Goal: Task Accomplishment & Management: Use online tool/utility

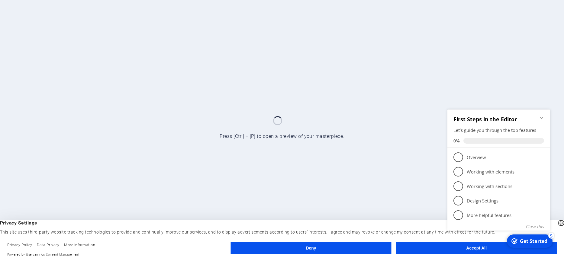
click at [474, 250] on div "checkmark Get Started 5 First Steps in the Editor Let's guide you through the t…" at bounding box center [500, 176] width 110 height 147
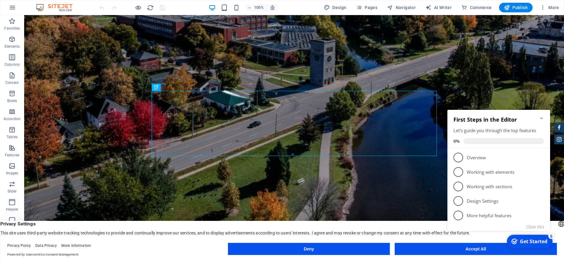
click at [483, 250] on div "checkmark Get Started 5 First Steps in the Editor Let's guide you through the t…" at bounding box center [500, 177] width 110 height 147
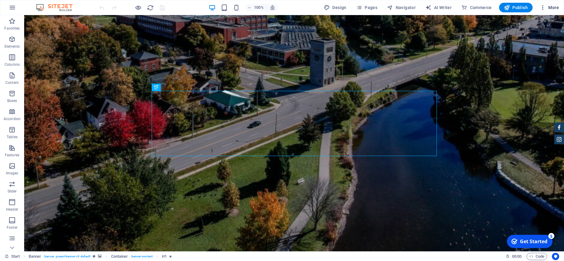
click at [551, 6] on span "More" at bounding box center [548, 8] width 19 height 6
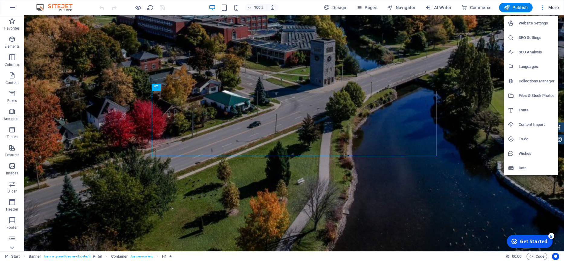
click at [465, 45] on div at bounding box center [282, 130] width 564 height 261
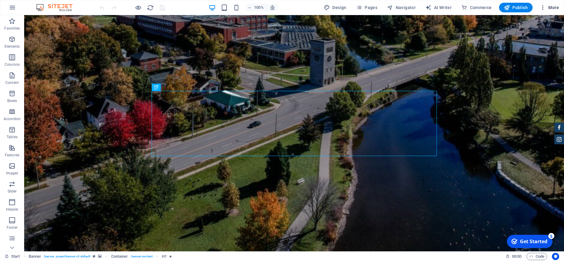
click at [546, 7] on span "More" at bounding box center [548, 8] width 19 height 6
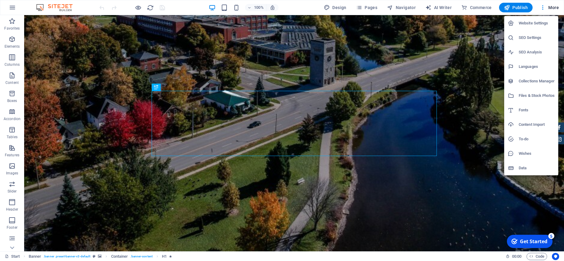
click at [542, 22] on h6 "Website Settings" at bounding box center [536, 23] width 36 height 7
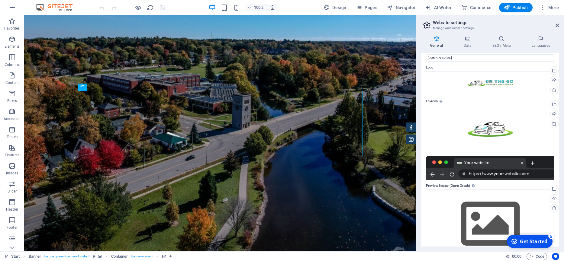
scroll to position [28, 0]
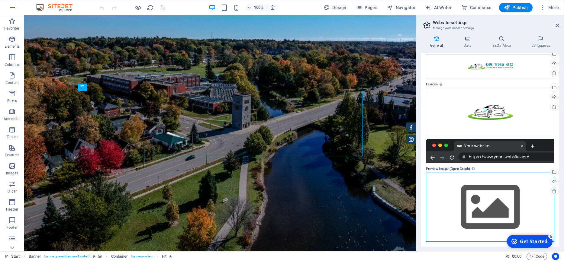
click at [502, 202] on div "Drag files here, click to choose files or select files from Files or our free s…" at bounding box center [490, 207] width 128 height 69
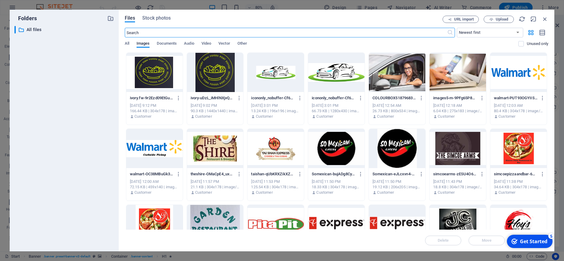
click at [340, 76] on div at bounding box center [336, 72] width 56 height 39
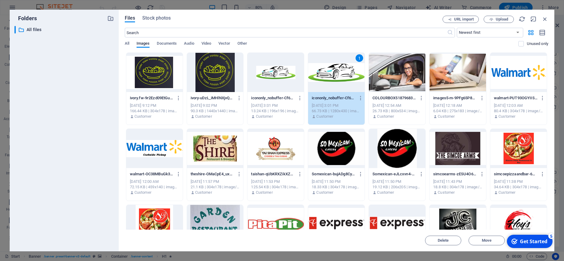
drag, startPoint x: 532, startPoint y: 242, endPoint x: 591, endPoint y: 371, distance: 141.7
click at [533, 242] on div "Get Started" at bounding box center [532, 241] width 27 height 7
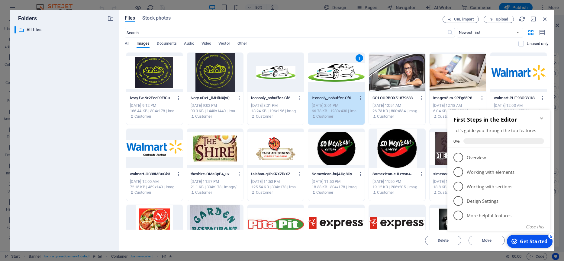
click at [533, 242] on div "Get Started" at bounding box center [532, 241] width 27 height 7
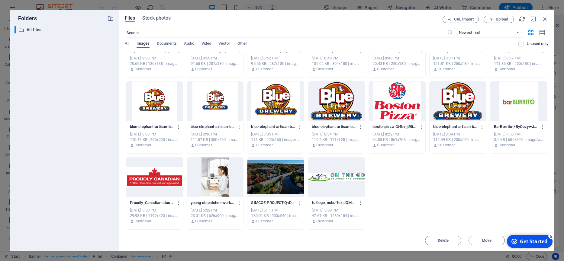
scroll to position [29, 0]
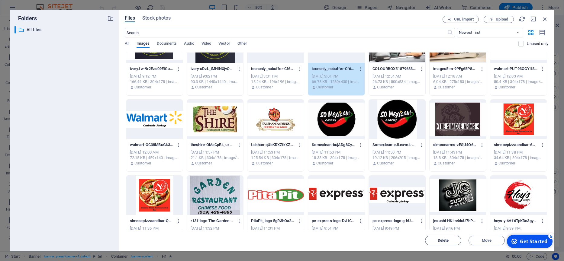
click at [446, 241] on span "Delete" at bounding box center [442, 241] width 11 height 4
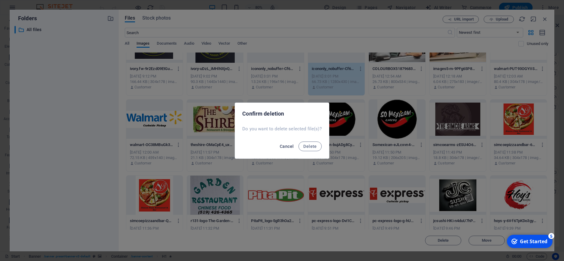
drag, startPoint x: 287, startPoint y: 145, endPoint x: 290, endPoint y: 149, distance: 4.5
click at [287, 146] on span "Cancel" at bounding box center [287, 146] width 14 height 5
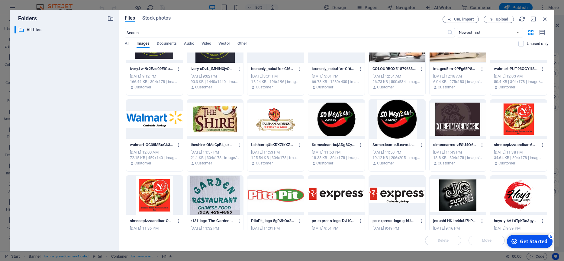
click at [487, 241] on div "Delete Move Insert" at bounding box center [336, 238] width 423 height 16
drag, startPoint x: 537, startPoint y: 243, endPoint x: 541, endPoint y: 162, distance: 80.4
click at [541, 232] on html "checkmark Get Started 5 First Steps in the Editor Let's guide you through the t…" at bounding box center [528, 241] width 51 height 18
drag, startPoint x: 514, startPoint y: 240, endPoint x: 573, endPoint y: 331, distance: 108.3
click at [514, 240] on icon "checkmark" at bounding box center [514, 241] width 6 height 6
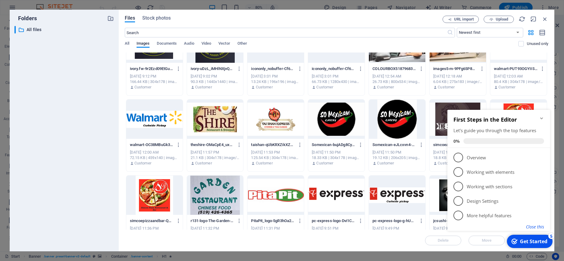
click at [540, 225] on button "Close this" at bounding box center [535, 227] width 18 height 6
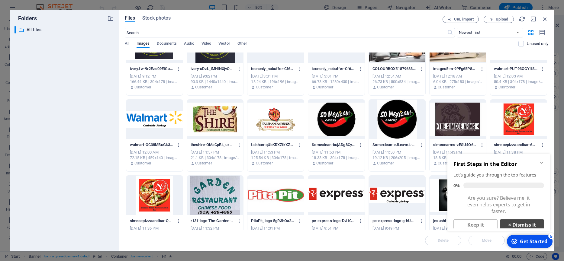
click at [525, 222] on link "× Dismiss it" at bounding box center [522, 224] width 44 height 11
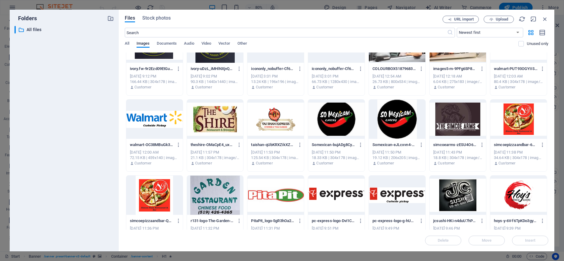
click at [536, 242] on div "Delete Move Insert" at bounding box center [336, 238] width 423 height 16
click at [382, 245] on div "Delete Move Insert" at bounding box center [336, 238] width 423 height 16
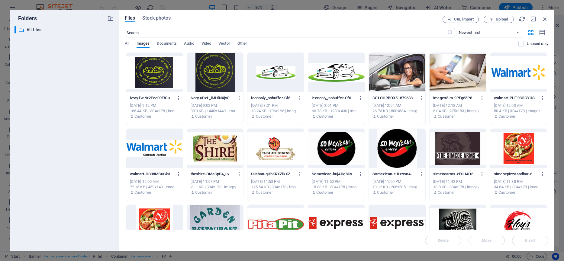
click at [329, 71] on div at bounding box center [336, 72] width 56 height 39
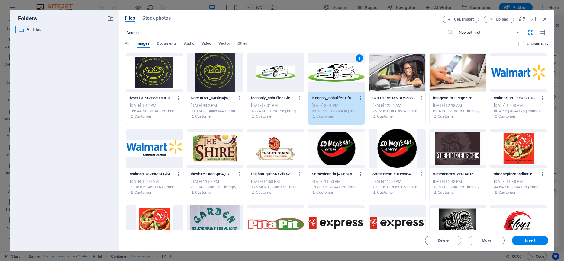
click at [532, 241] on span "Insert" at bounding box center [530, 241] width 11 height 4
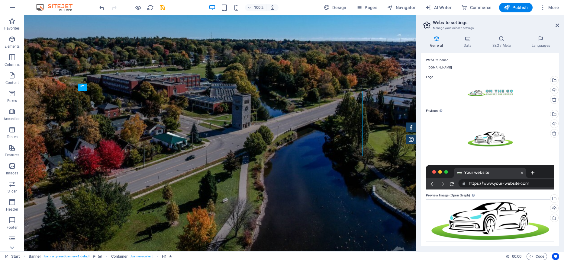
scroll to position [1, 0]
click at [0, 0] on button "More" at bounding box center [0, 0] width 0 height 0
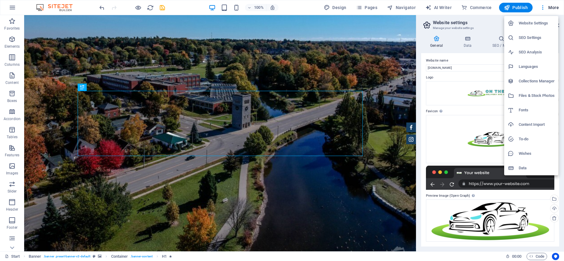
click at [545, 4] on div at bounding box center [282, 130] width 564 height 261
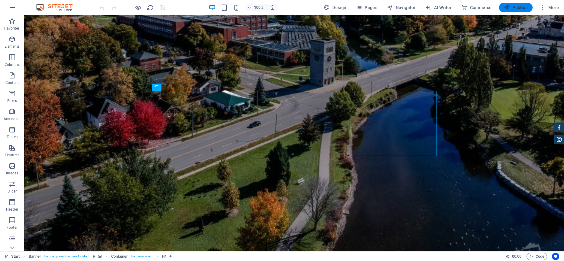
click at [0, 0] on span "Publish" at bounding box center [0, 0] width 0 height 0
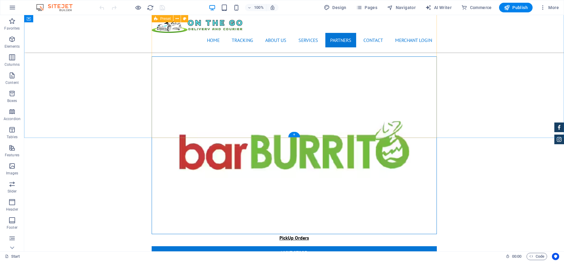
scroll to position [1627, 0]
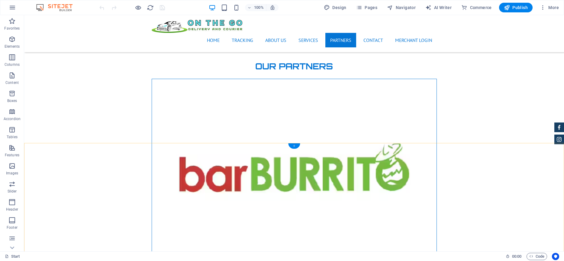
drag, startPoint x: 298, startPoint y: 145, endPoint x: 242, endPoint y: 132, distance: 57.0
click at [298, 145] on div "+" at bounding box center [294, 145] width 12 height 5
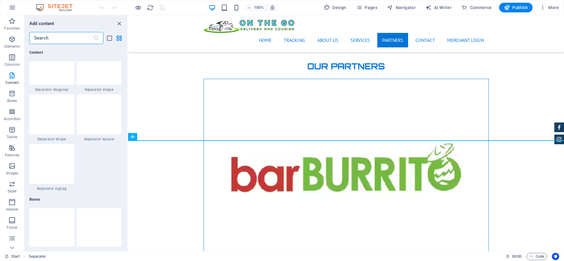
scroll to position [1610, 0]
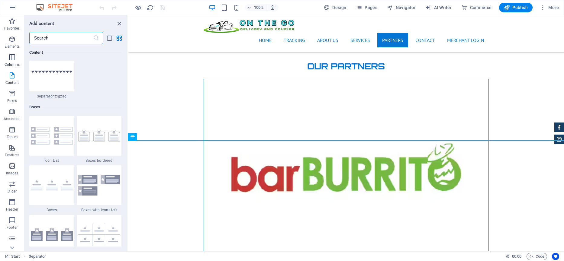
click at [14, 61] on span "Columns" at bounding box center [12, 61] width 24 height 14
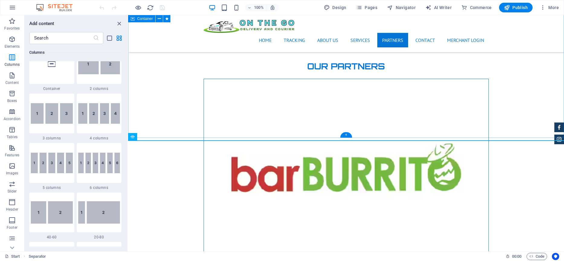
scroll to position [299, 0]
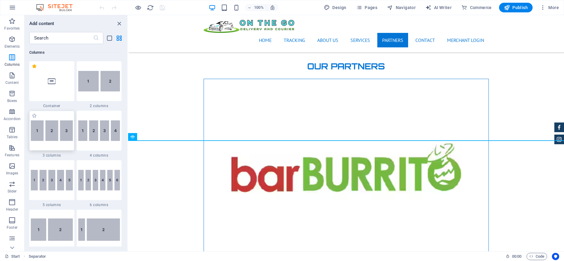
click at [57, 129] on img at bounding box center [52, 130] width 42 height 21
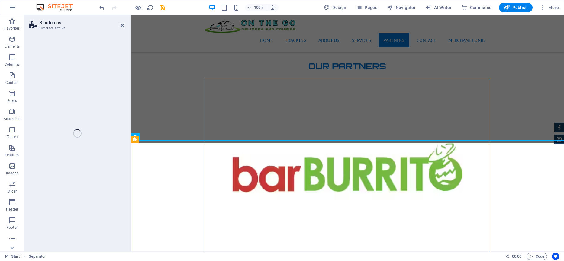
select select "rem"
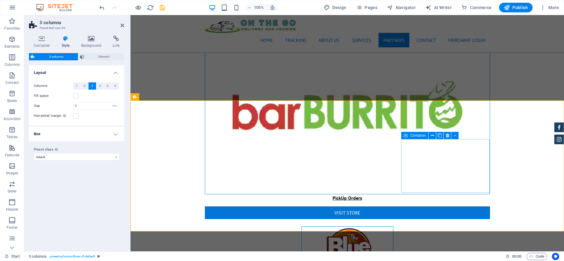
scroll to position [1696, 0]
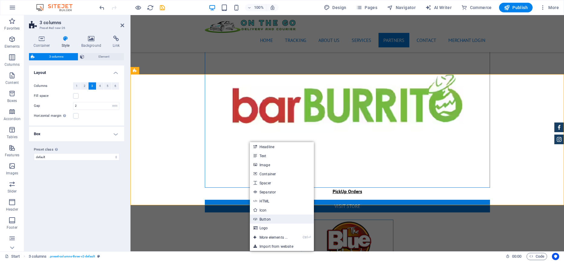
click at [300, 218] on link "Button" at bounding box center [282, 219] width 64 height 9
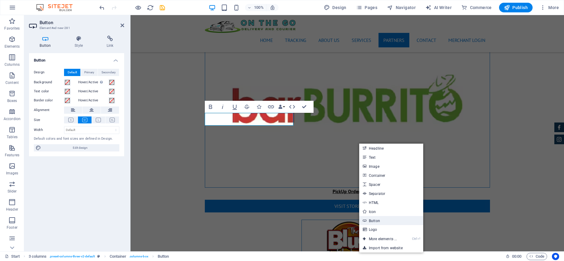
drag, startPoint x: 389, startPoint y: 220, endPoint x: 255, endPoint y: 196, distance: 136.1
click at [389, 220] on link "Button" at bounding box center [391, 220] width 64 height 9
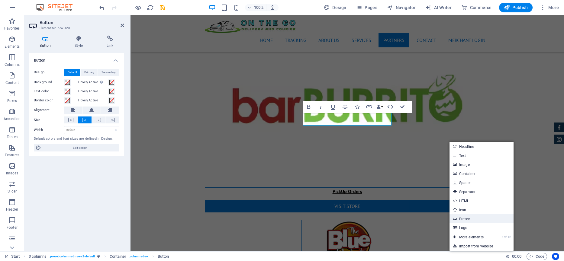
click at [481, 216] on link "Button" at bounding box center [481, 218] width 64 height 9
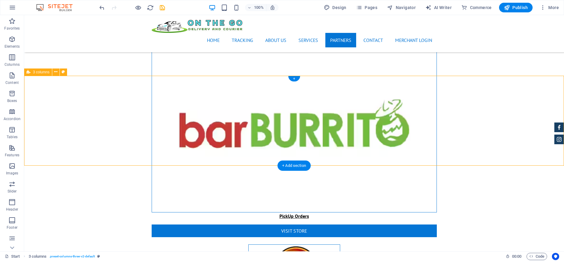
scroll to position [1627, 0]
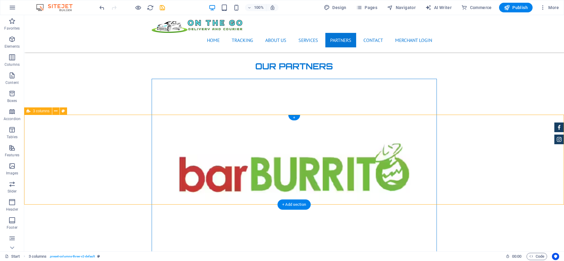
scroll to position [1696, 0]
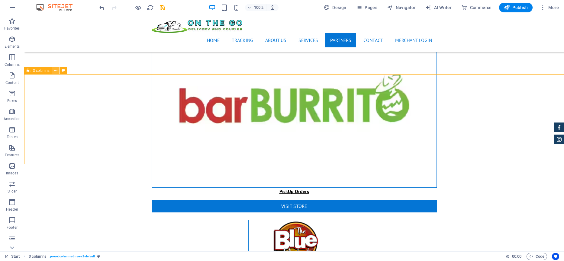
click at [56, 71] on icon at bounding box center [55, 70] width 3 height 6
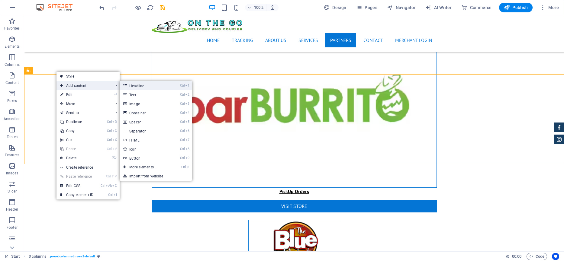
click at [151, 87] on link "Ctrl 1 Headline" at bounding box center [145, 85] width 50 height 9
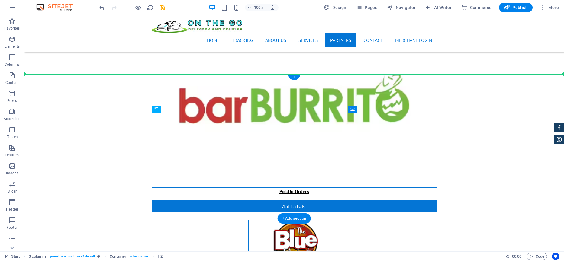
drag, startPoint x: 182, startPoint y: 135, endPoint x: 210, endPoint y: 101, distance: 43.5
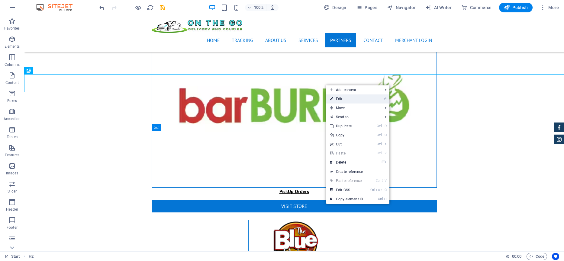
click at [356, 98] on link "⏎ Edit" at bounding box center [346, 98] width 40 height 9
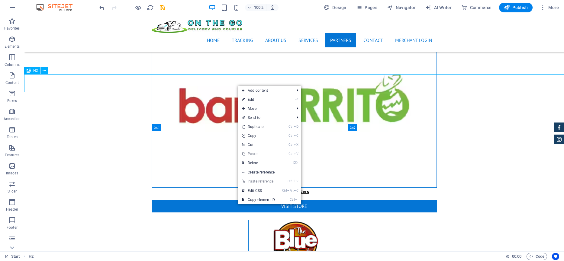
click at [26, 71] on div "H2" at bounding box center [32, 70] width 16 height 7
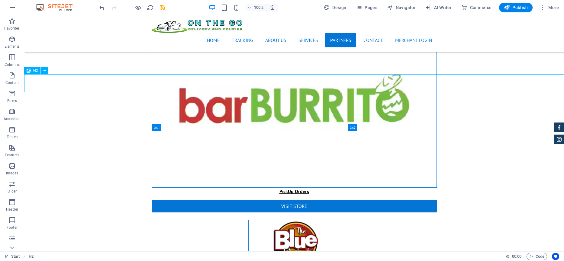
click at [28, 71] on icon at bounding box center [29, 70] width 4 height 7
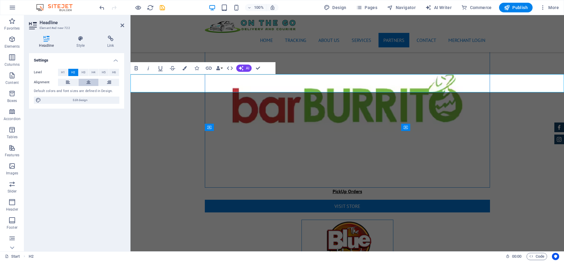
drag, startPoint x: 89, startPoint y: 83, endPoint x: 94, endPoint y: 85, distance: 5.7
click at [88, 83] on icon at bounding box center [88, 82] width 4 height 7
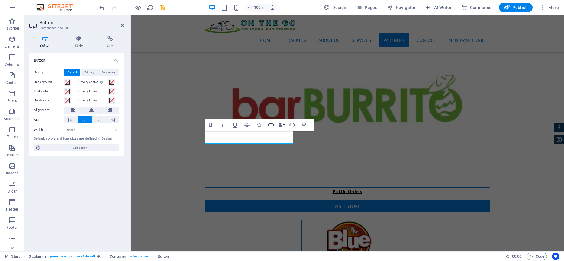
click at [269, 125] on icon "button" at bounding box center [270, 124] width 7 height 7
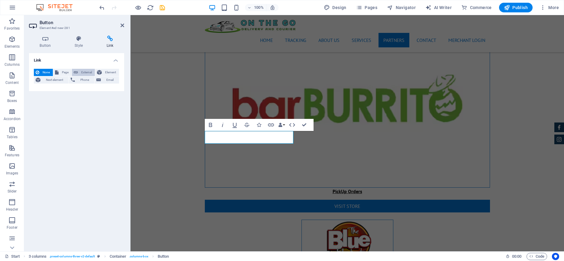
click at [88, 73] on span "External" at bounding box center [86, 72] width 13 height 7
select select "blank"
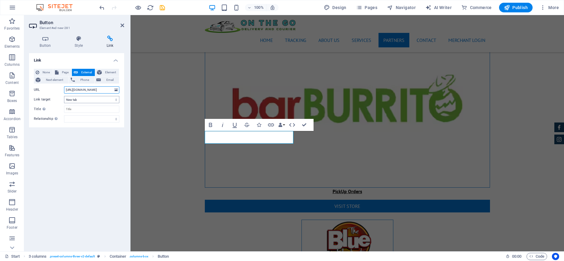
scroll to position [0, 60]
type input "[URL][DOMAIN_NAME]"
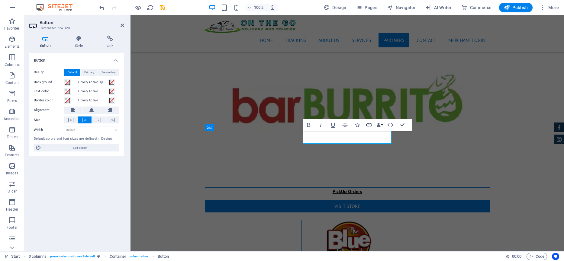
click at [369, 123] on icon "button" at bounding box center [369, 124] width 6 height 3
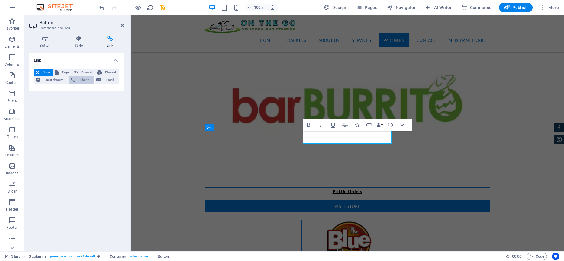
drag, startPoint x: 88, startPoint y: 72, endPoint x: 86, endPoint y: 76, distance: 4.9
click at [88, 72] on span "External" at bounding box center [86, 72] width 13 height 7
select select "blank"
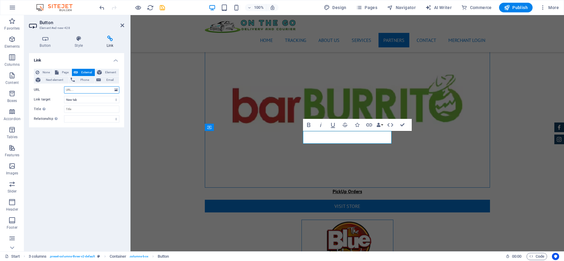
paste input "[URL][DOMAIN_NAME]"
type input "[URL][DOMAIN_NAME]"
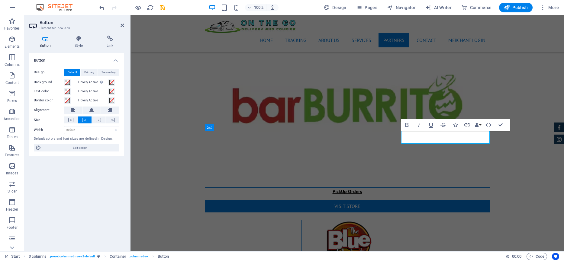
click at [468, 124] on icon "button" at bounding box center [466, 124] width 7 height 7
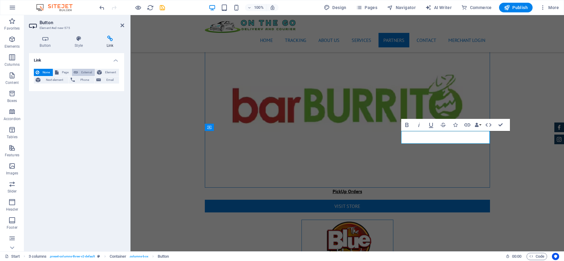
click at [84, 72] on span "External" at bounding box center [86, 72] width 13 height 7
select select "blank"
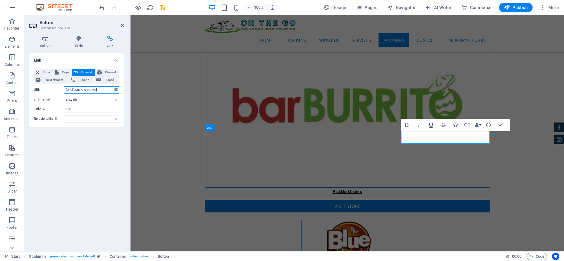
scroll to position [0, 60]
type input "[URL][DOMAIN_NAME]"
drag, startPoint x: 162, startPoint y: 6, endPoint x: 174, endPoint y: 18, distance: 17.1
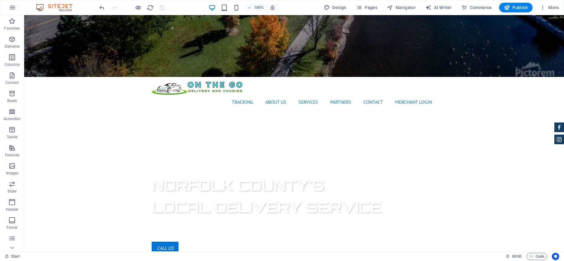
scroll to position [0, 0]
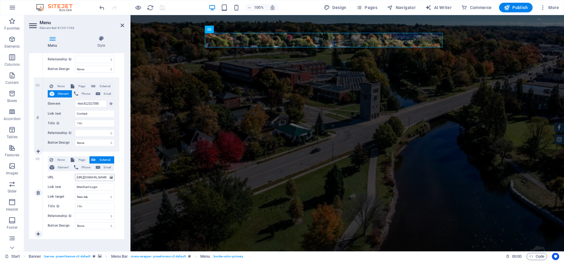
scroll to position [415, 0]
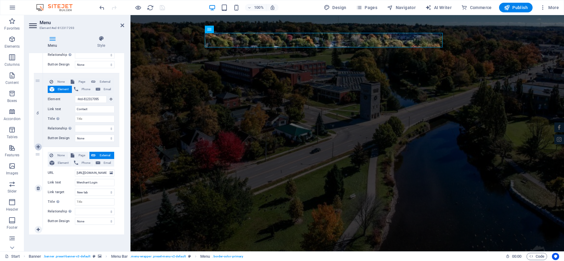
click at [38, 148] on icon at bounding box center [38, 147] width 3 height 4
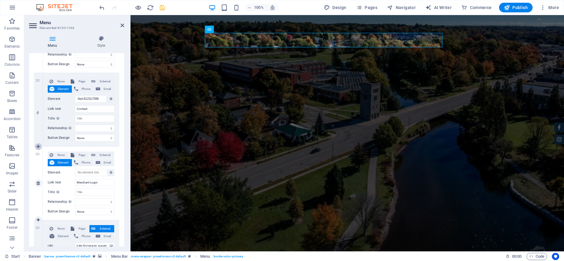
select select
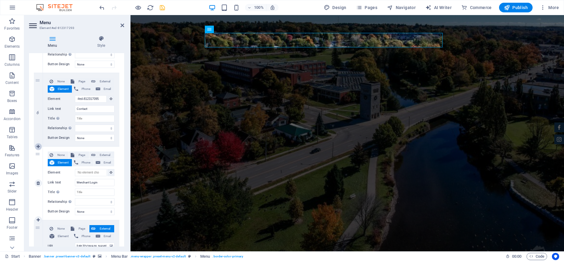
select select
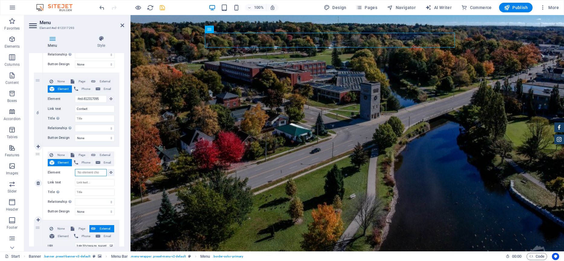
click at [88, 175] on input "Element" at bounding box center [91, 172] width 32 height 7
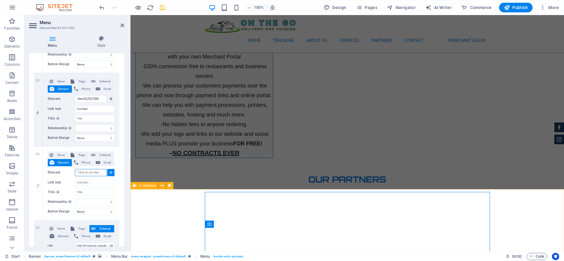
scroll to position [1686, 0]
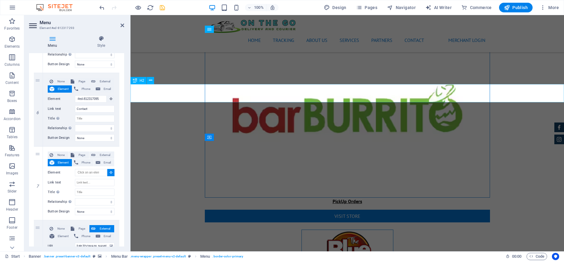
select select
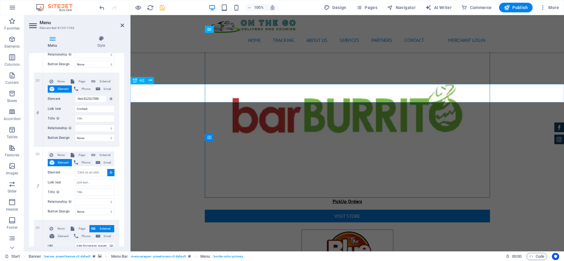
select select
type input "#ed-911414469"
select select
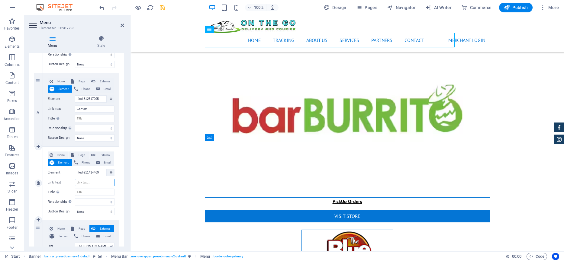
click at [89, 186] on input "Link text" at bounding box center [95, 182] width 40 height 7
type input "Order5"
select select
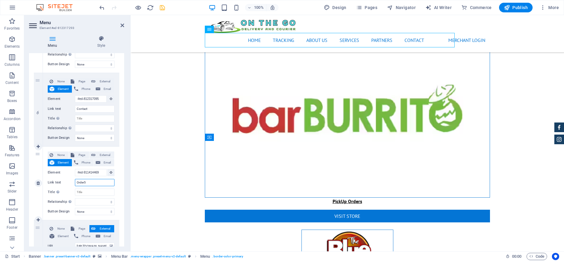
select select
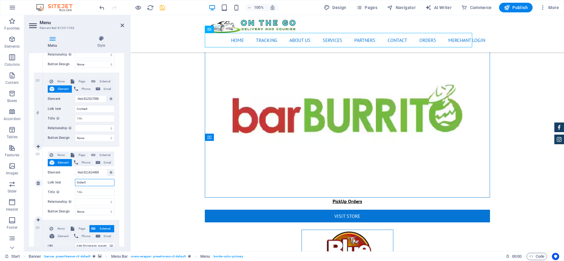
type input "Order"
select select
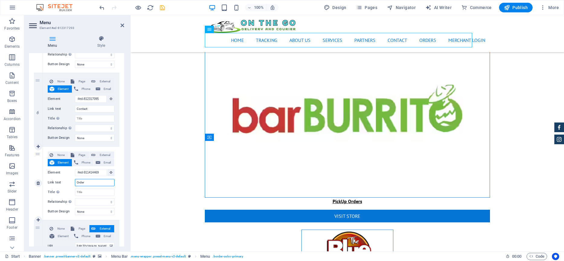
select select
type input "Order"
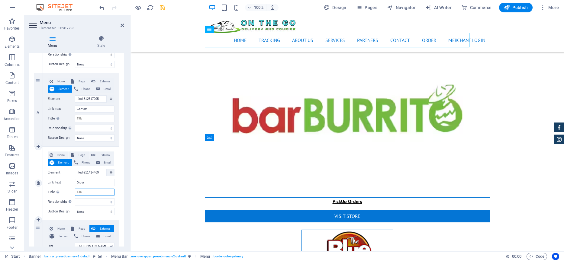
click at [106, 190] on input "Title Additional link description, should not be the same as the link text. The…" at bounding box center [95, 192] width 40 height 7
type input "O"
select select
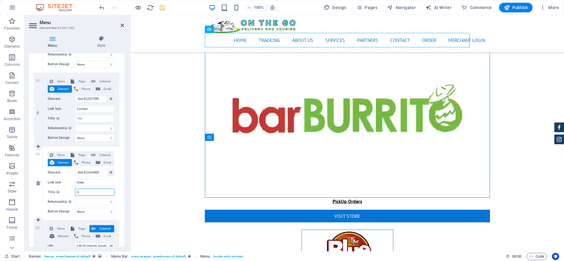
select select
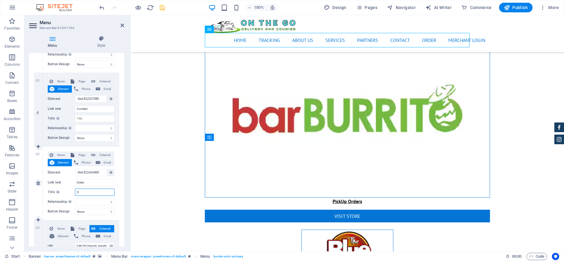
type input "Or"
select select
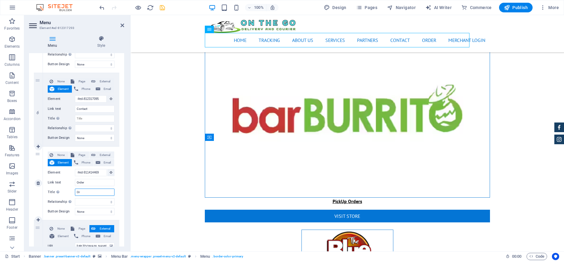
select select
type input "Order"
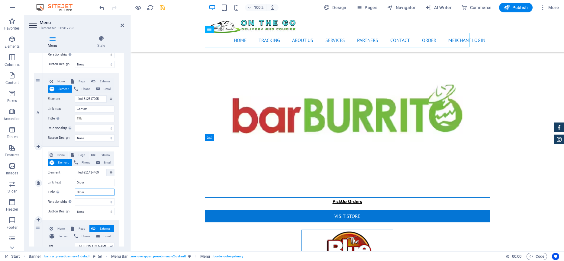
select select
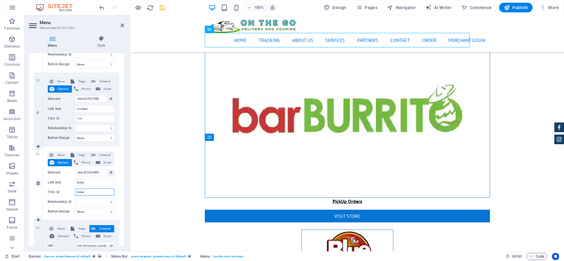
select select
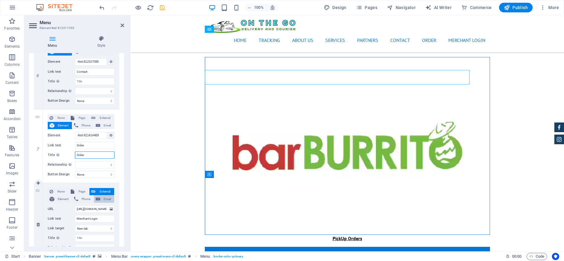
scroll to position [489, 0]
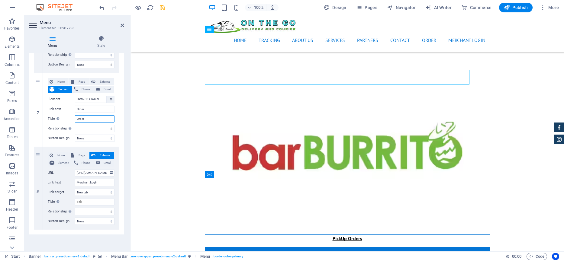
type input "Order"
click at [166, 8] on div "100% Design Pages Navigator AI Writer Commerce Publish More" at bounding box center [329, 8] width 463 height 10
click at [162, 8] on icon "save" at bounding box center [162, 7] width 7 height 7
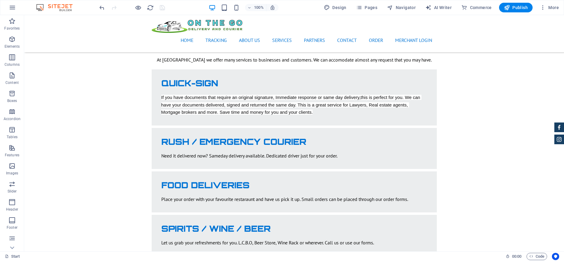
scroll to position [0, 0]
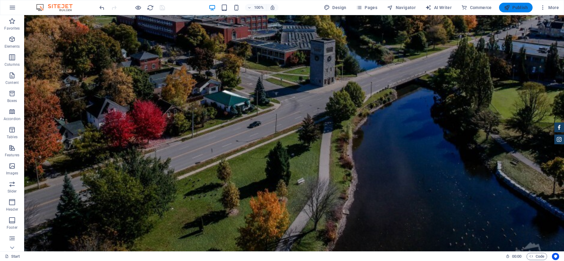
click at [513, 10] on button "Publish" at bounding box center [516, 8] width 34 height 10
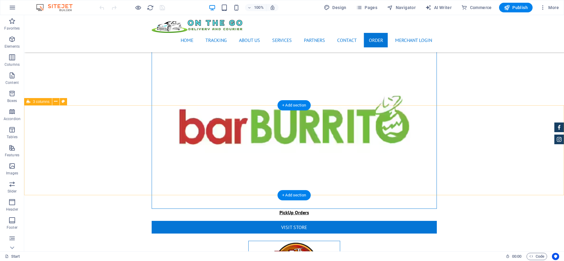
scroll to position [1686, 0]
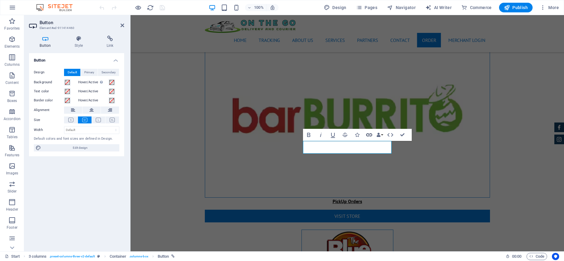
click at [368, 136] on icon "button" at bounding box center [368, 134] width 7 height 7
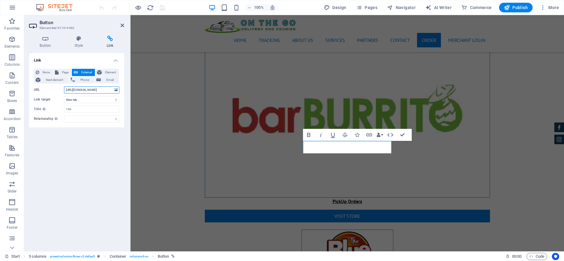
click at [94, 90] on input "[URL][DOMAIN_NAME]" at bounding box center [91, 89] width 55 height 7
paste input "71127AE"
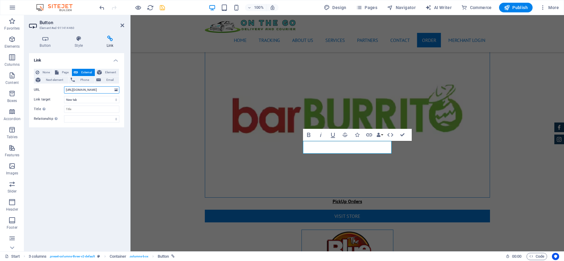
type input "https://app.woodelivery.com/Form/CTask?Guid=D71127AE17&Id=9ABF09EC-F"
click at [162, 7] on icon "save" at bounding box center [162, 7] width 7 height 7
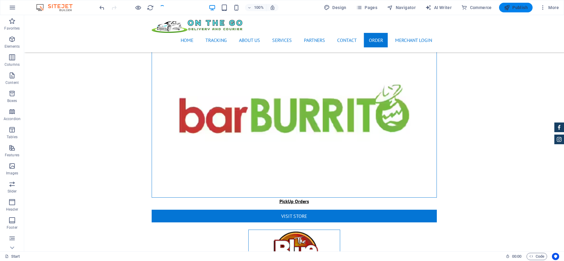
click at [507, 7] on icon "button" at bounding box center [506, 8] width 6 height 6
